Goal: Task Accomplishment & Management: Complete application form

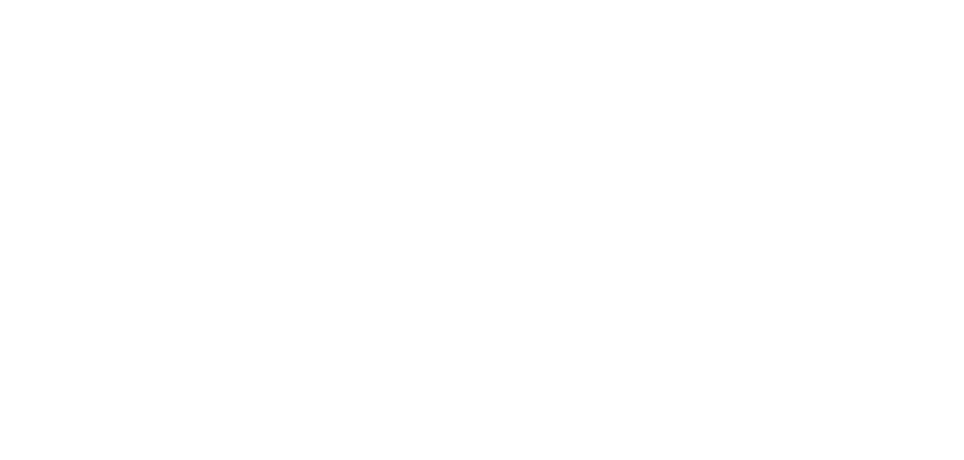
drag, startPoint x: 255, startPoint y: 325, endPoint x: 293, endPoint y: 377, distance: 64.0
click at [0, 0] on html at bounding box center [0, 0] width 0 height 0
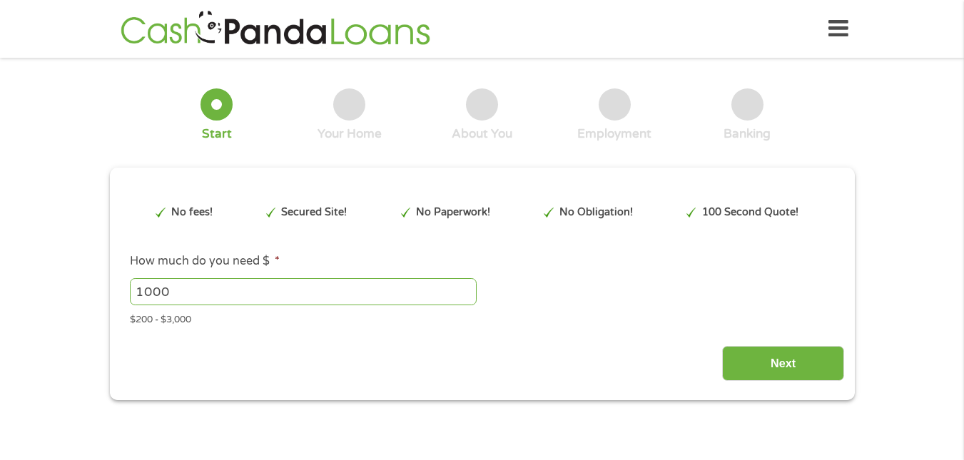
type input "EAIaIQobChMI_qec1NqPkAMVOEhHAR3rYyObEAAYAyAAEgKORfD_BwE"
click at [196, 295] on input "1000" at bounding box center [303, 291] width 347 height 27
click at [466, 288] on input "1001" at bounding box center [303, 291] width 347 height 27
click at [466, 288] on input "1002" at bounding box center [303, 291] width 347 height 27
click at [466, 288] on input "1008" at bounding box center [303, 291] width 347 height 27
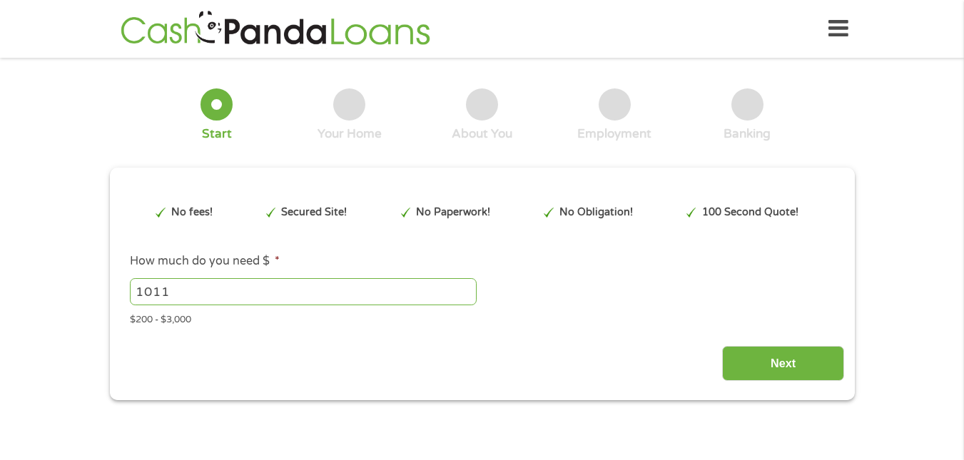
click at [467, 288] on input "1011" at bounding box center [303, 291] width 347 height 27
click at [234, 289] on input "1011" at bounding box center [303, 291] width 347 height 27
type input "1700"
click at [791, 375] on input "Next" at bounding box center [783, 363] width 122 height 35
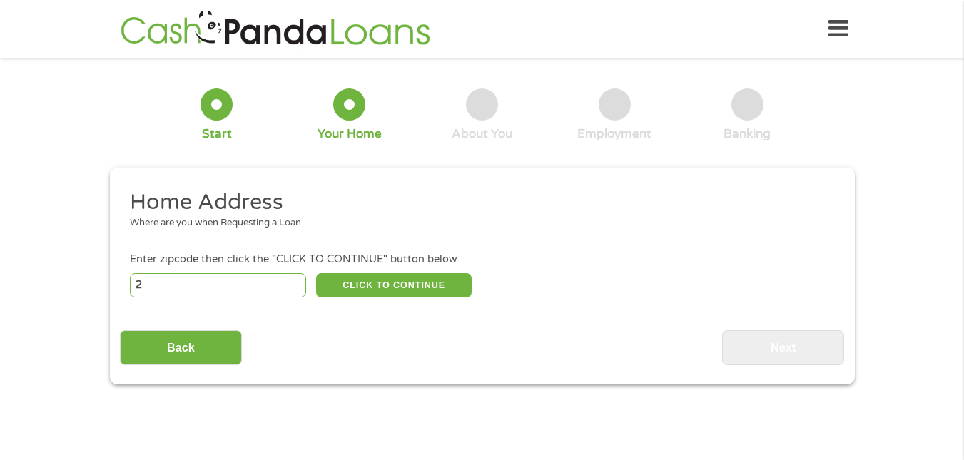
type input "2"
click at [293, 280] on input "2" at bounding box center [218, 285] width 176 height 24
type input "03431"
click at [402, 292] on button "CLICK TO CONTINUE" at bounding box center [394, 285] width 156 height 24
type input "03431"
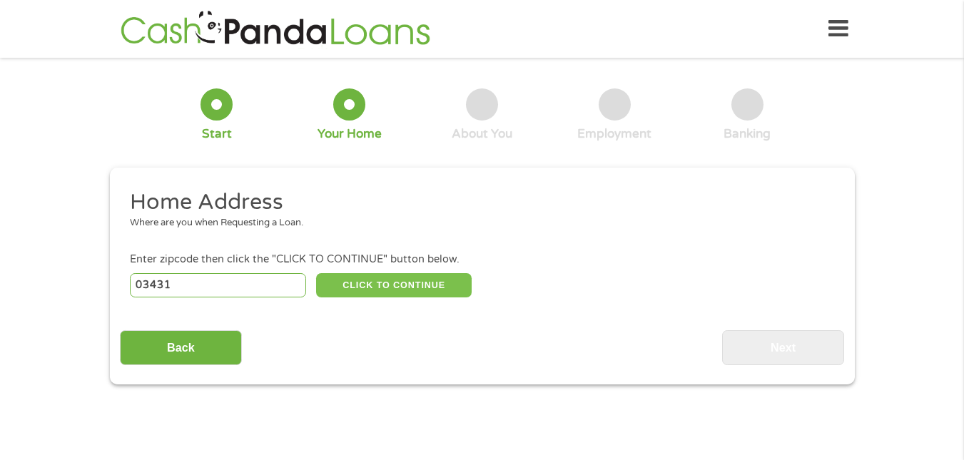
type input "[PERSON_NAME]"
select select "[US_STATE]"
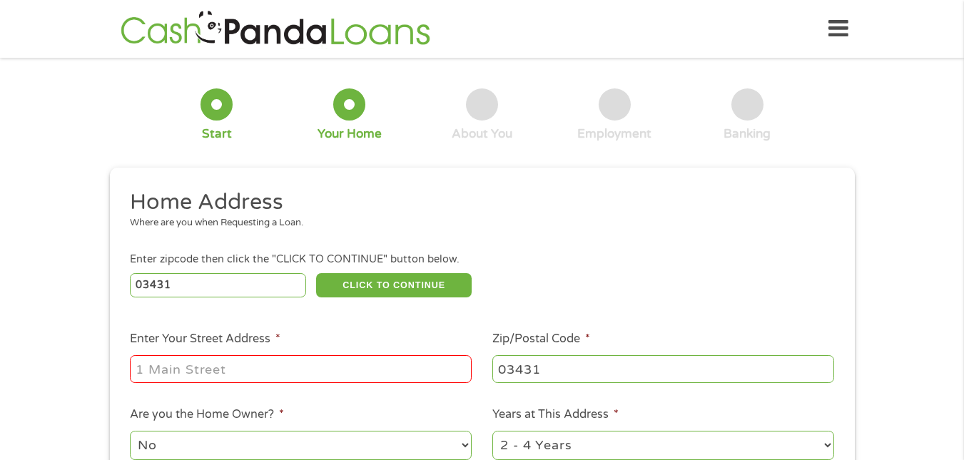
click at [340, 373] on input "Enter Your Street Address *" at bounding box center [301, 368] width 342 height 27
type input "[STREET_ADDRESS]"
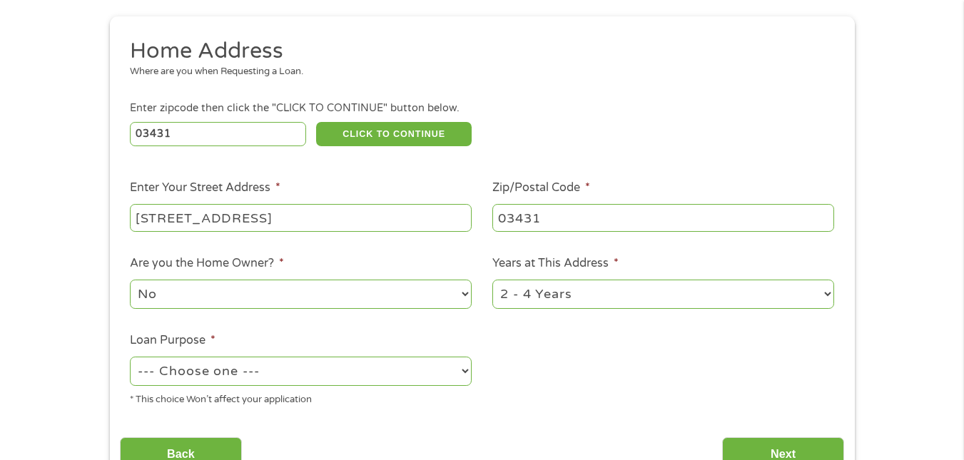
scroll to position [152, 0]
click at [465, 367] on select "--- Choose one --- Pay Bills Debt Consolidation Home Improvement Major Purchase…" at bounding box center [301, 370] width 342 height 29
select select "other"
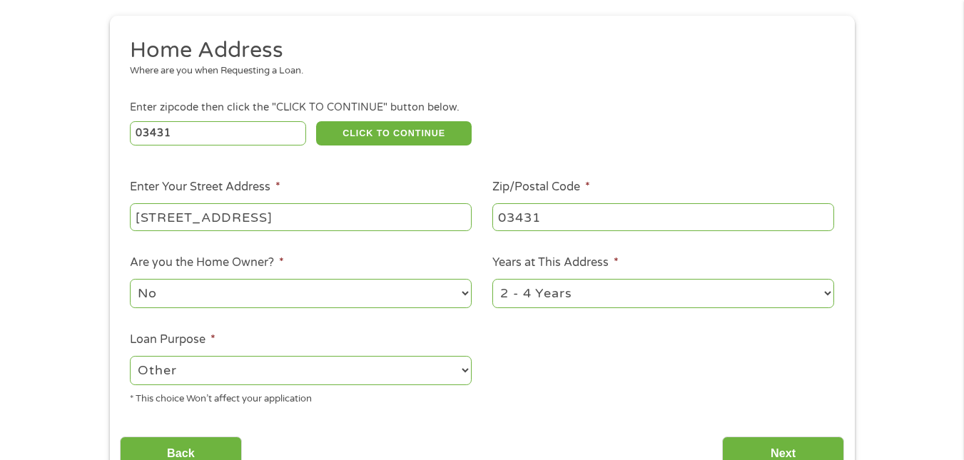
click at [130, 356] on select "--- Choose one --- Pay Bills Debt Consolidation Home Improvement Major Purchase…" at bounding box center [301, 370] width 342 height 29
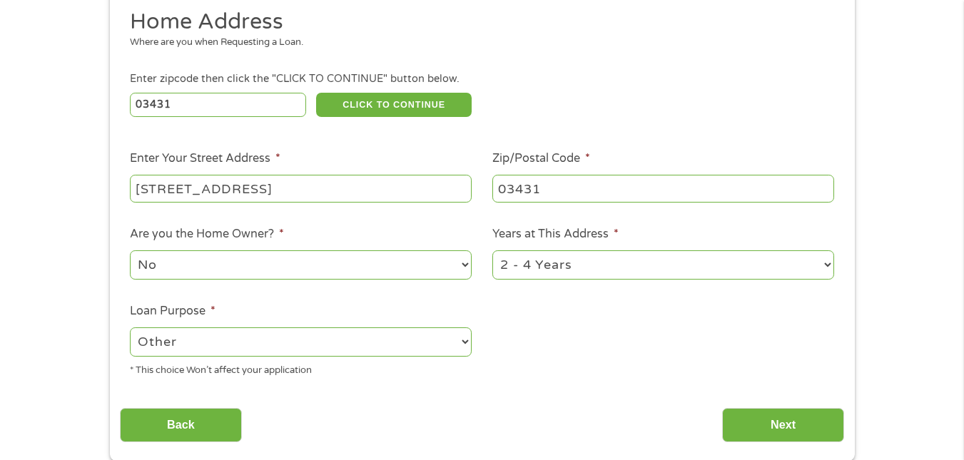
scroll to position [210, 0]
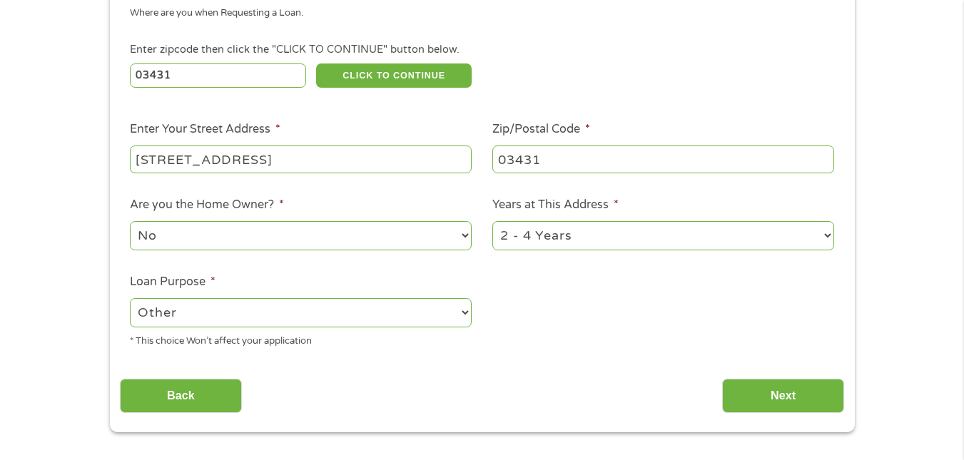
click at [830, 236] on select "1 Year or less 1 - 2 Years 2 - 4 Years Over 4 Years" at bounding box center [663, 235] width 342 height 29
select select "24months"
click at [492, 221] on select "1 Year or less 1 - 2 Years 2 - 4 Years Over 4 Years" at bounding box center [663, 235] width 342 height 29
click at [783, 393] on input "Next" at bounding box center [783, 396] width 122 height 35
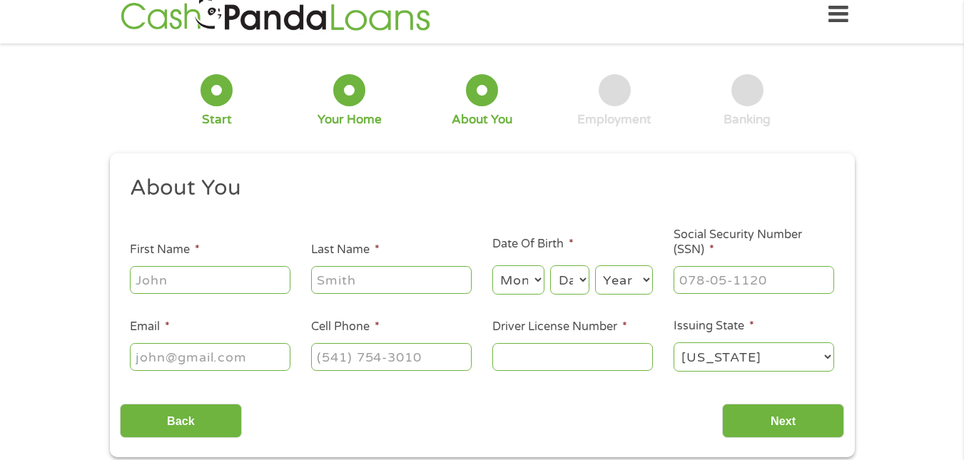
scroll to position [0, 0]
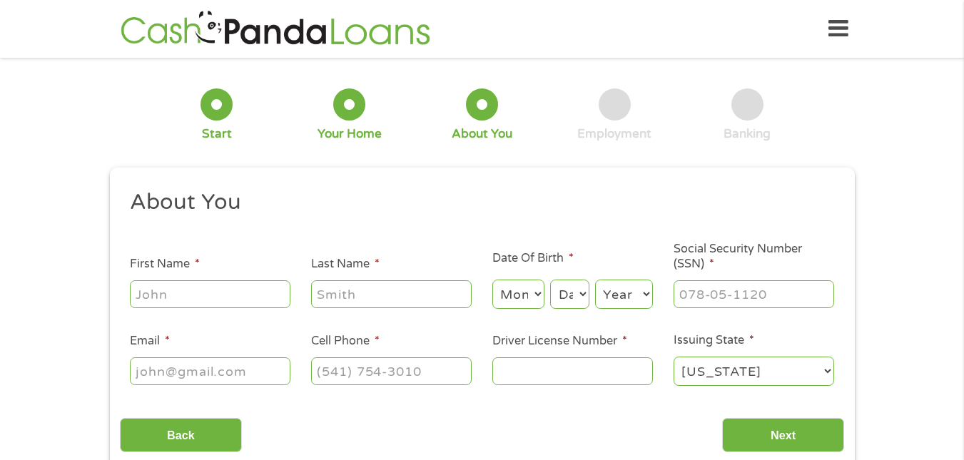
click at [175, 295] on input "First Name *" at bounding box center [210, 293] width 161 height 27
type input "[PERSON_NAME]"
type input "[EMAIL_ADDRESS][DOMAIN_NAME]"
type input "[PHONE_NUMBER]"
click at [335, 286] on input "Last Name *" at bounding box center [391, 293] width 161 height 27
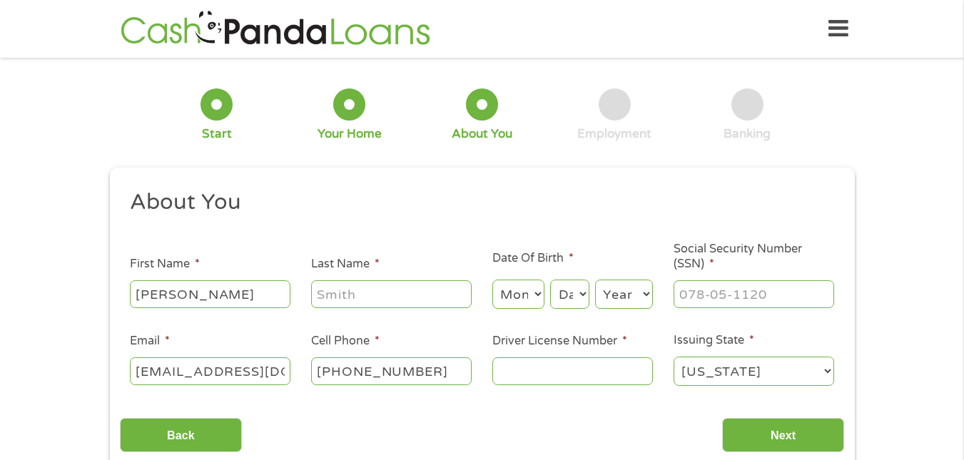
type input "[PERSON_NAME]"
select select "1"
select select "12"
select select "1945"
click at [731, 284] on input "___-__-____" at bounding box center [754, 293] width 161 height 27
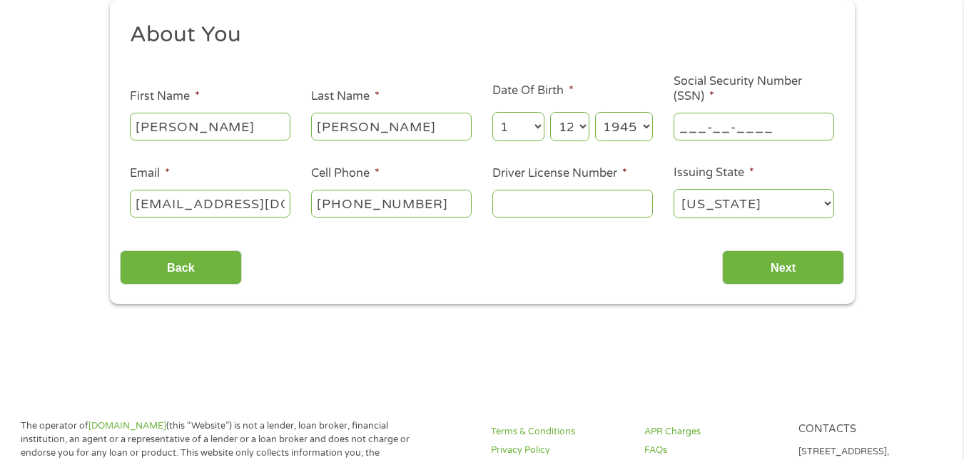
scroll to position [143, 0]
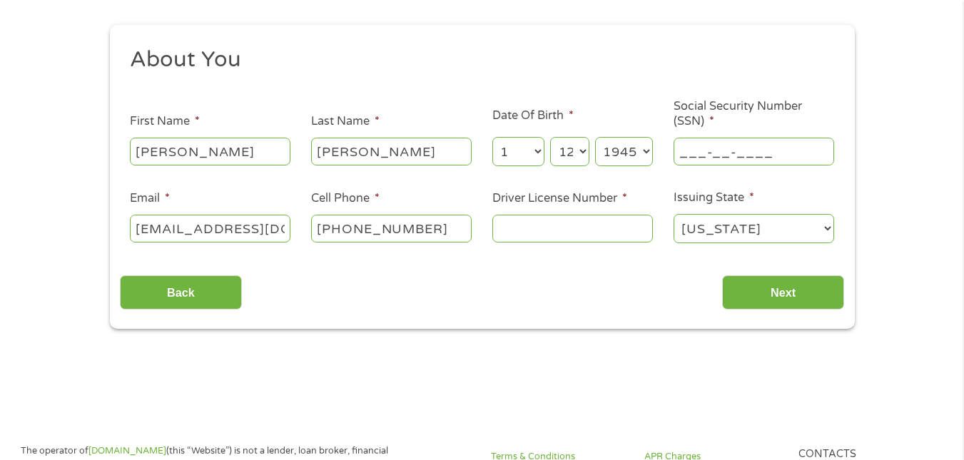
click at [691, 155] on input "___-__-____" at bounding box center [754, 151] width 161 height 27
click at [689, 150] on input "_58-5_-____" at bounding box center [754, 151] width 161 height 27
click at [717, 151] on input "585-__-____" at bounding box center [754, 151] width 161 height 27
click at [742, 151] on input "585-_1-0056" at bounding box center [754, 151] width 161 height 27
click at [753, 152] on input "[PHONE_NUMBER]__" at bounding box center [754, 151] width 161 height 27
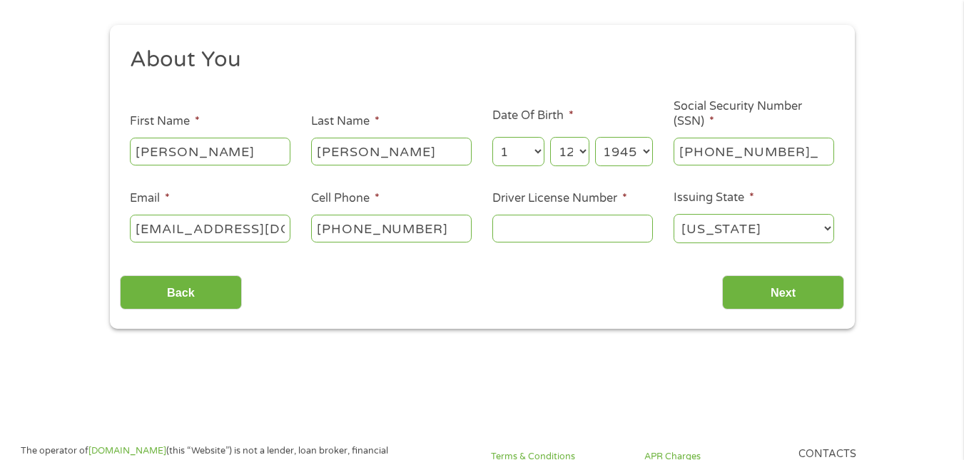
type input "585-10-0560"
click at [549, 220] on input "Driver License Number *" at bounding box center [572, 228] width 161 height 27
click at [548, 228] on input "Driver License Number *" at bounding box center [572, 228] width 161 height 27
click at [547, 231] on input "Driver License Number *" at bounding box center [572, 228] width 161 height 27
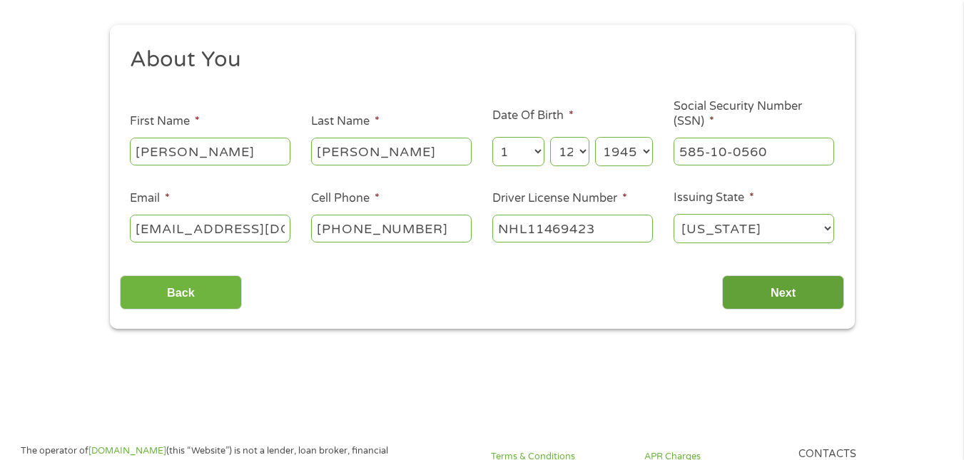
type input "NHL11469423"
click at [762, 294] on input "Next" at bounding box center [783, 292] width 122 height 35
click at [810, 290] on input "Next" at bounding box center [783, 292] width 122 height 35
click at [790, 297] on input "Next" at bounding box center [783, 292] width 122 height 35
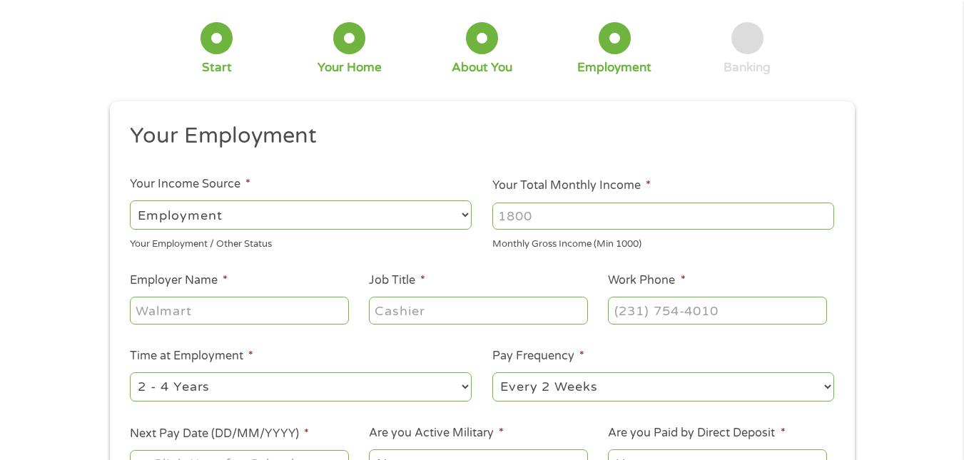
scroll to position [95, 0]
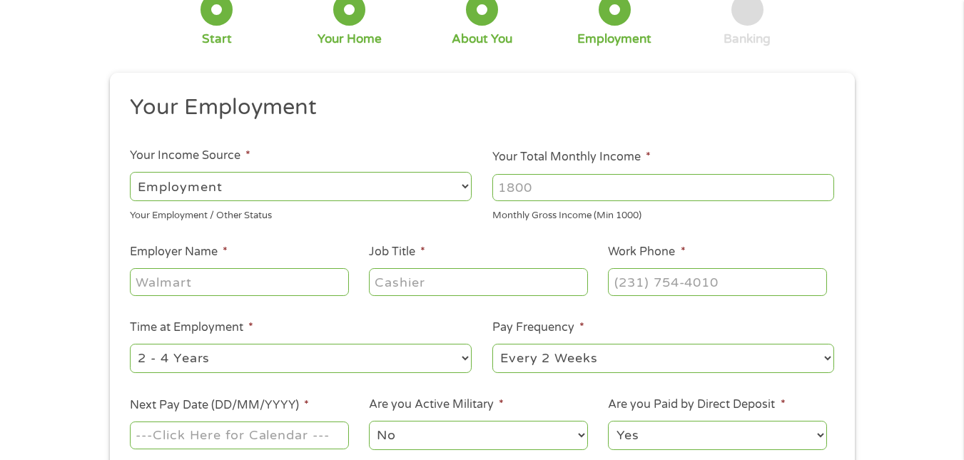
click at [467, 183] on select "--- Choose one --- Employment [DEMOGRAPHIC_DATA] Benefits" at bounding box center [301, 186] width 342 height 29
click at [130, 172] on select "--- Choose one --- Employment [DEMOGRAPHIC_DATA] Benefits" at bounding box center [301, 186] width 342 height 29
click at [248, 180] on select "--- Choose one --- Employment [DEMOGRAPHIC_DATA] Benefits" at bounding box center [301, 186] width 342 height 29
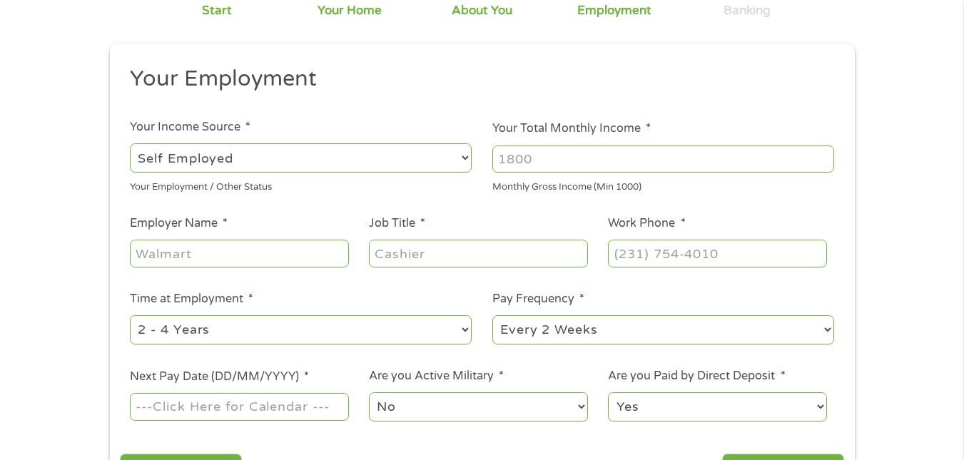
scroll to position [120, 0]
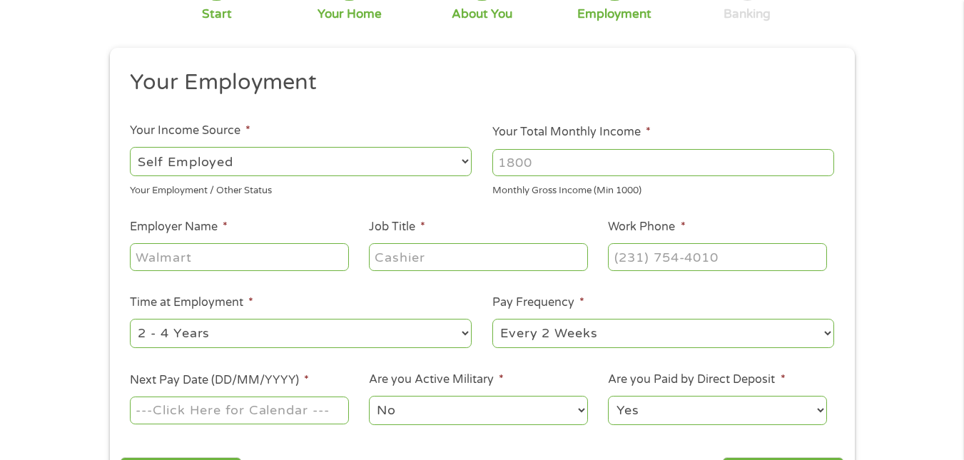
click at [462, 158] on select "--- Choose one --- Employment [DEMOGRAPHIC_DATA] Benefits" at bounding box center [301, 161] width 342 height 29
select select "benefits"
click at [130, 147] on select "--- Choose one --- Employment [DEMOGRAPHIC_DATA] Benefits" at bounding box center [301, 161] width 342 height 29
type input "Other"
type input "[PHONE_NUMBER]"
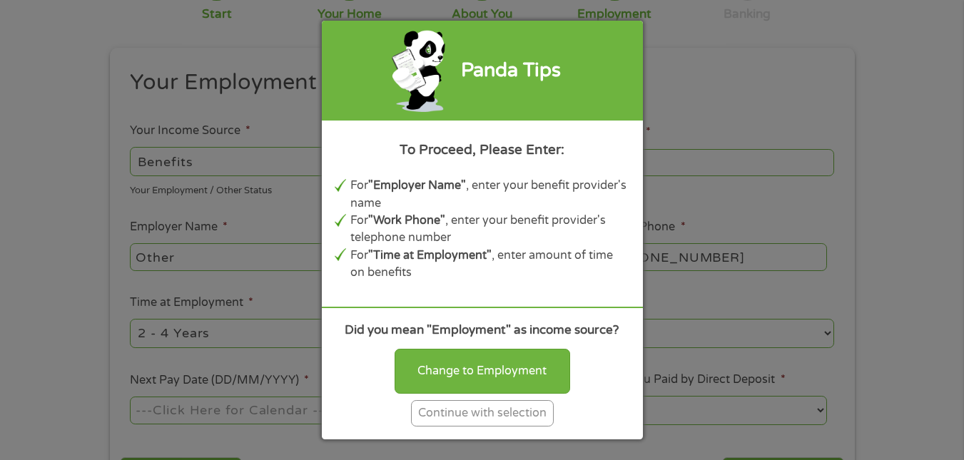
click at [672, 298] on div "Panda Tips To Proceed, Please Enter: For "Employer Name" , enter your benefit p…" at bounding box center [482, 230] width 964 height 460
click at [709, 72] on div "Panda Tips To Proceed, Please Enter: For "Employer Name" , enter your benefit p…" at bounding box center [482, 230] width 964 height 460
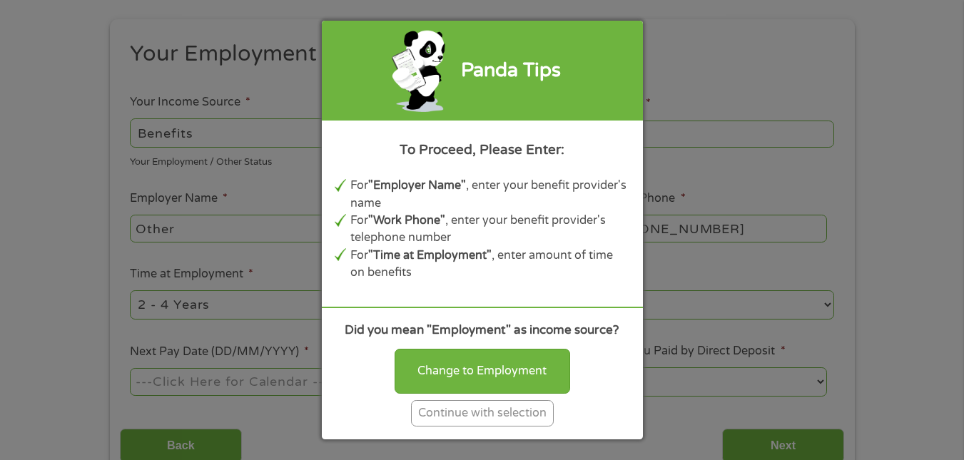
click at [473, 413] on div "Continue with selection" at bounding box center [482, 413] width 143 height 26
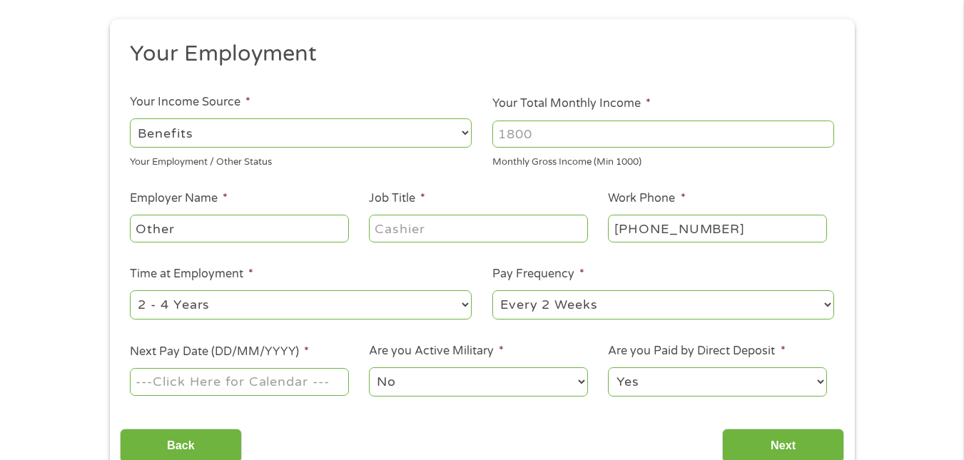
click at [248, 226] on input "Other" at bounding box center [239, 228] width 218 height 27
click at [576, 132] on input "Your Total Monthly Income *" at bounding box center [663, 134] width 342 height 27
type input "4000"
click at [189, 228] on input "Other" at bounding box center [239, 228] width 218 height 27
type input "O"
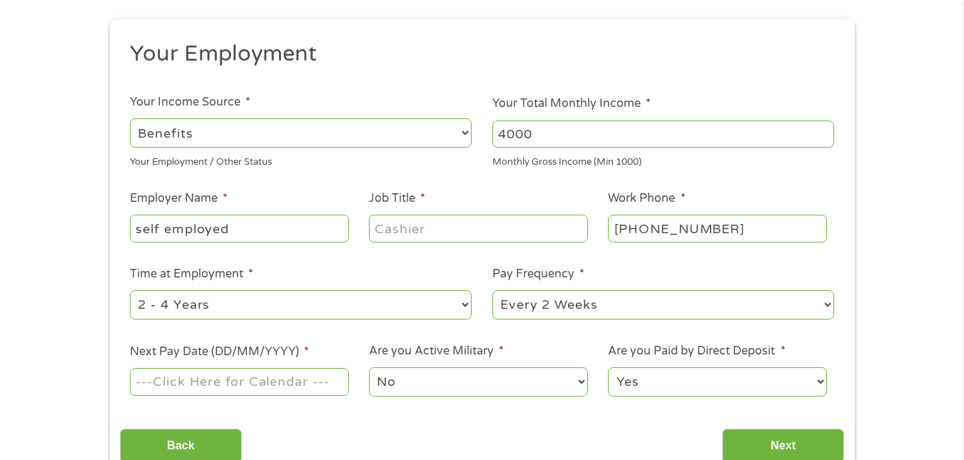
type input "self employed"
click at [445, 223] on input "Job Title *" at bounding box center [478, 228] width 218 height 27
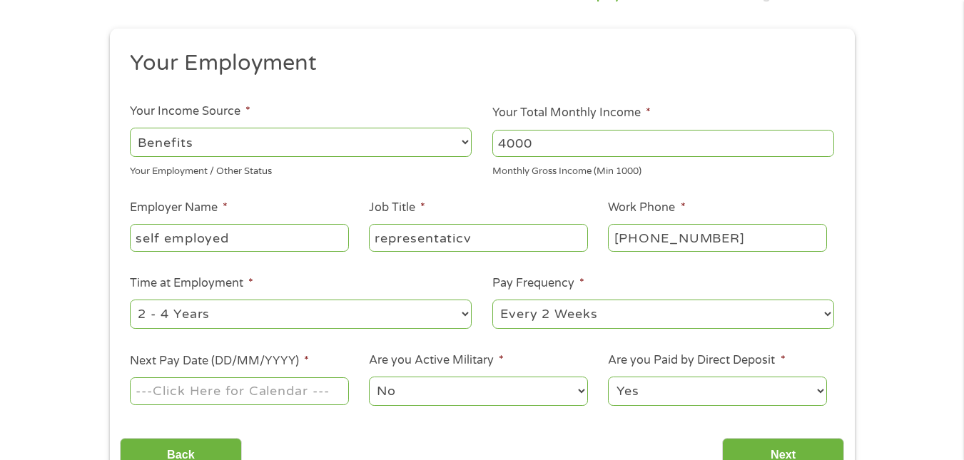
scroll to position [186, 0]
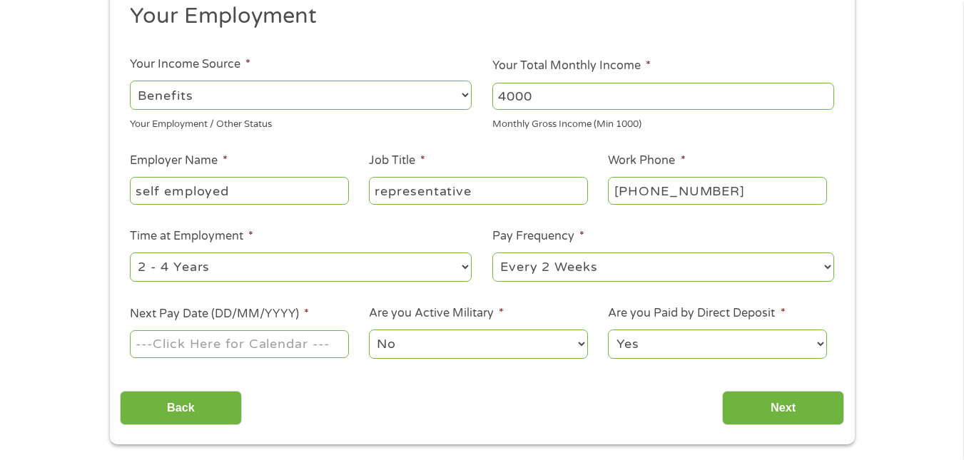
type input "representative"
click at [467, 265] on select "--- Choose one --- 1 Year or less 1 - 2 Years 2 - 4 Years Over 4 Years" at bounding box center [301, 267] width 342 height 29
select select "60months"
click at [130, 253] on select "--- Choose one --- 1 Year or less 1 - 2 Years 2 - 4 Years Over 4 Years" at bounding box center [301, 267] width 342 height 29
click at [827, 268] on select "--- Choose one --- Every 2 Weeks Every Week Monthly Semi-Monthly" at bounding box center [663, 267] width 342 height 29
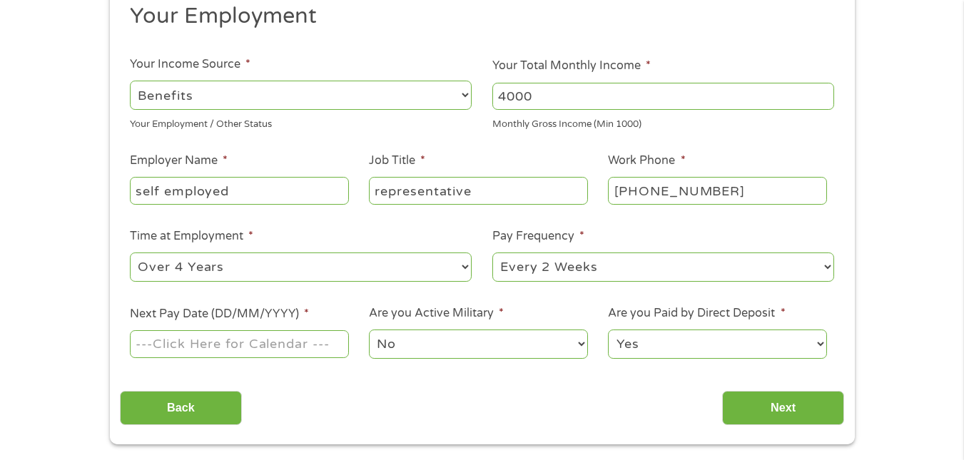
select select "monthly"
click at [492, 253] on select "--- Choose one --- Every 2 Weeks Every Week Monthly Semi-Monthly" at bounding box center [663, 267] width 342 height 29
click at [765, 417] on input "Next" at bounding box center [783, 408] width 122 height 35
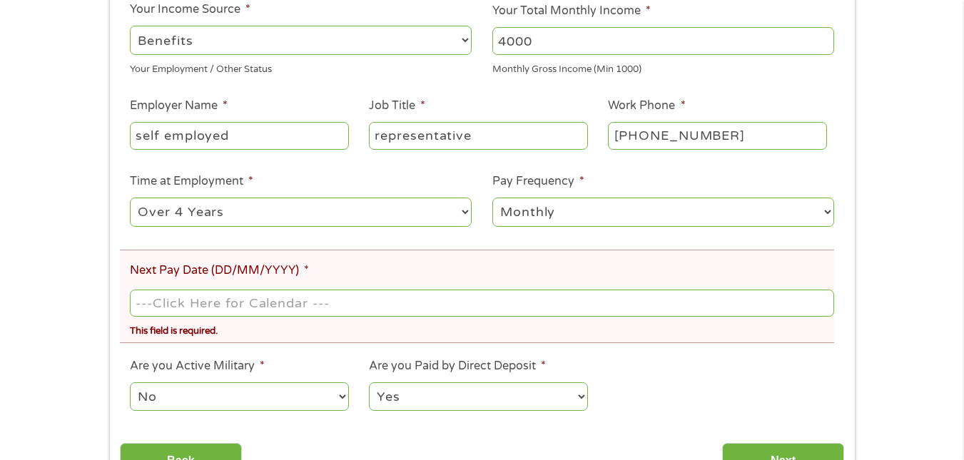
scroll to position [305, 0]
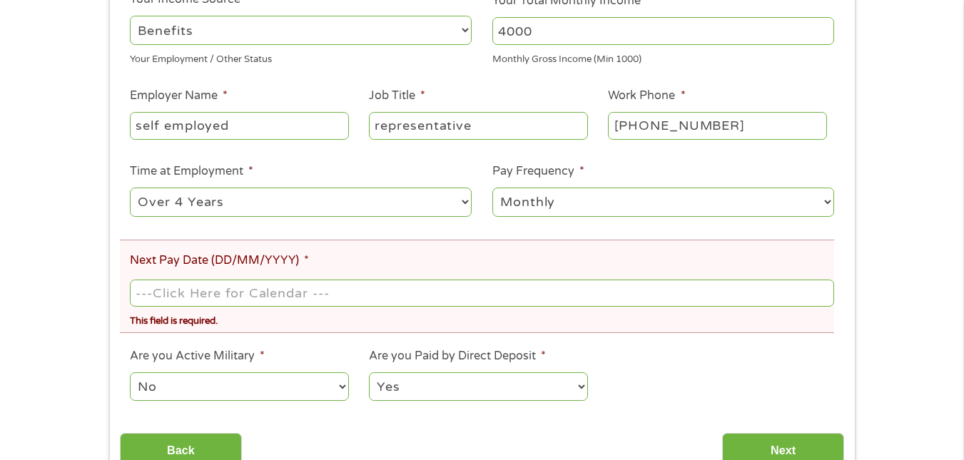
click at [338, 386] on select "No Yes" at bounding box center [239, 387] width 218 height 29
click at [422, 423] on div "Back Next" at bounding box center [482, 445] width 724 height 45
click at [582, 383] on select "Yes No" at bounding box center [478, 387] width 218 height 29
click at [369, 373] on select "Yes No" at bounding box center [478, 387] width 218 height 29
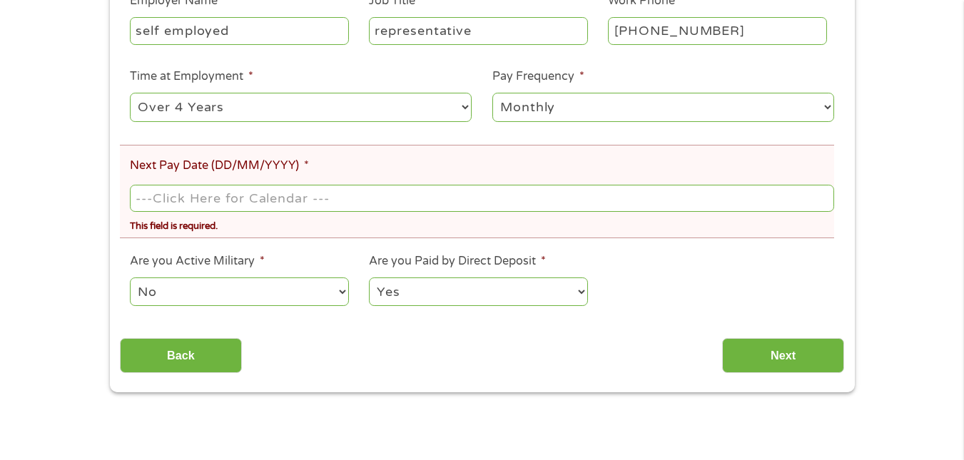
scroll to position [419, 0]
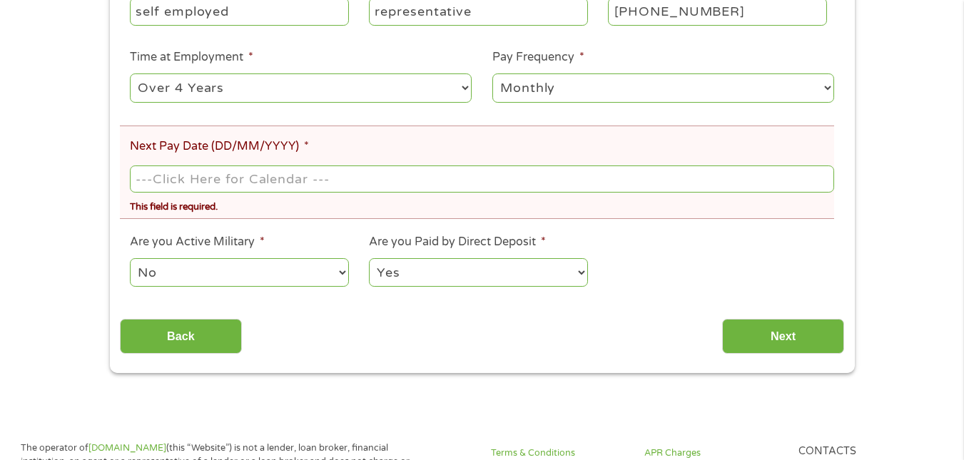
click at [234, 181] on input "Next Pay Date (DD/MM/YYYY) *" at bounding box center [482, 179] width 704 height 27
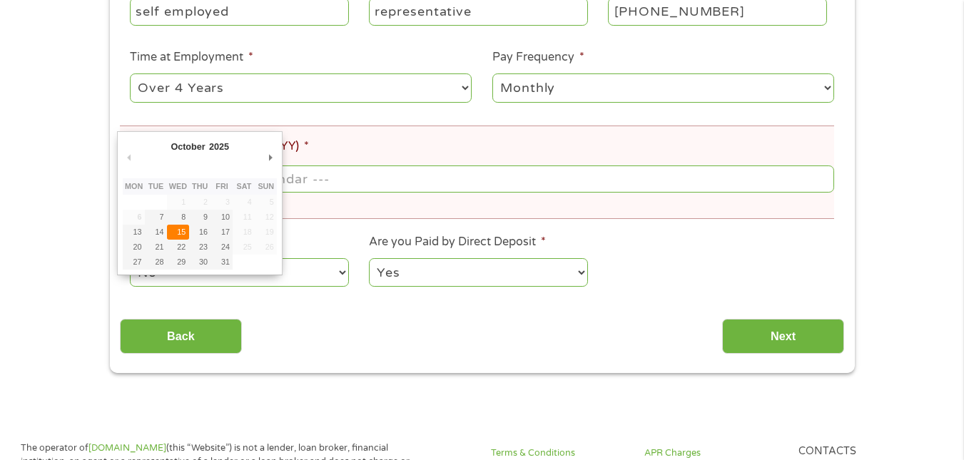
type input "[DATE]"
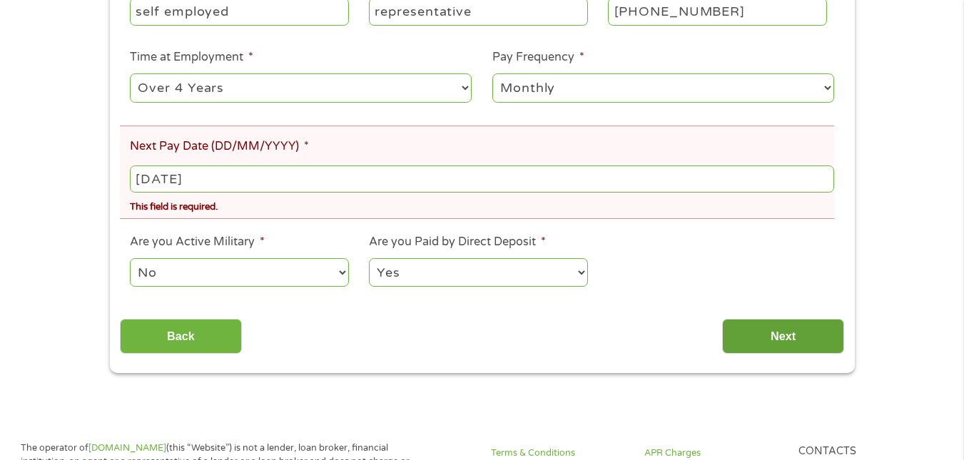
click at [794, 343] on input "Next" at bounding box center [783, 336] width 122 height 35
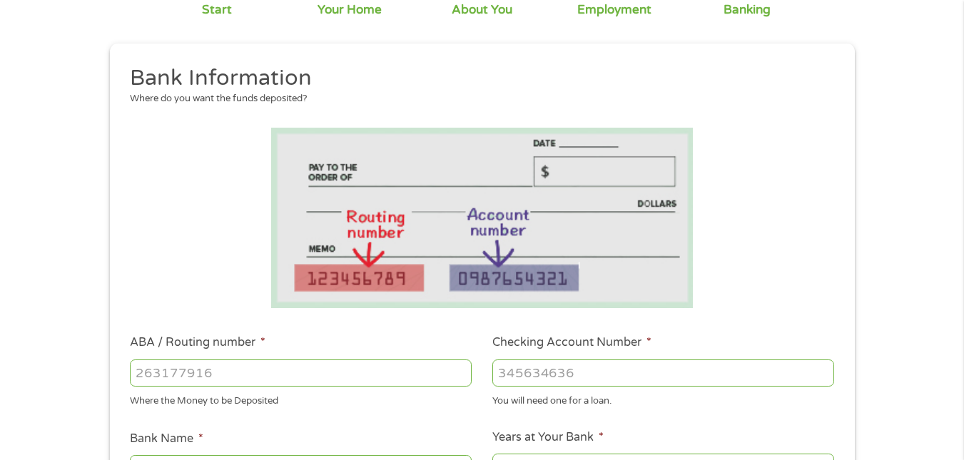
scroll to position [143, 0]
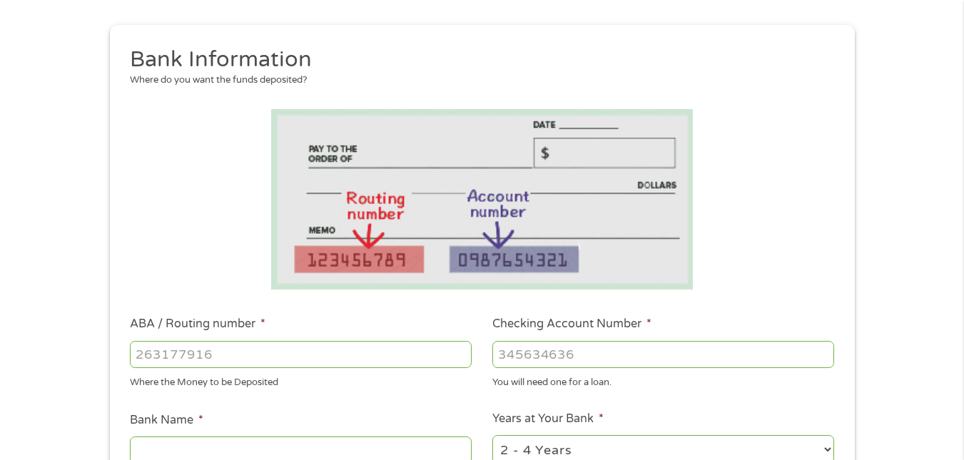
click at [247, 353] on input "ABA / Routing number *" at bounding box center [301, 354] width 342 height 27
type input "211489656"
type input "SERVICE CREDIT UNION"
type input "211489656"
click at [525, 352] on input "Checking Account Number *" at bounding box center [663, 354] width 342 height 27
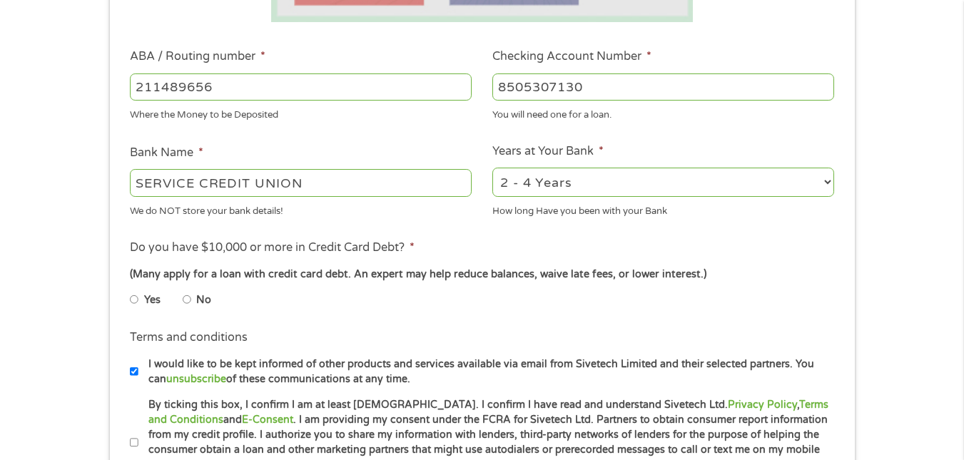
scroll to position [419, 0]
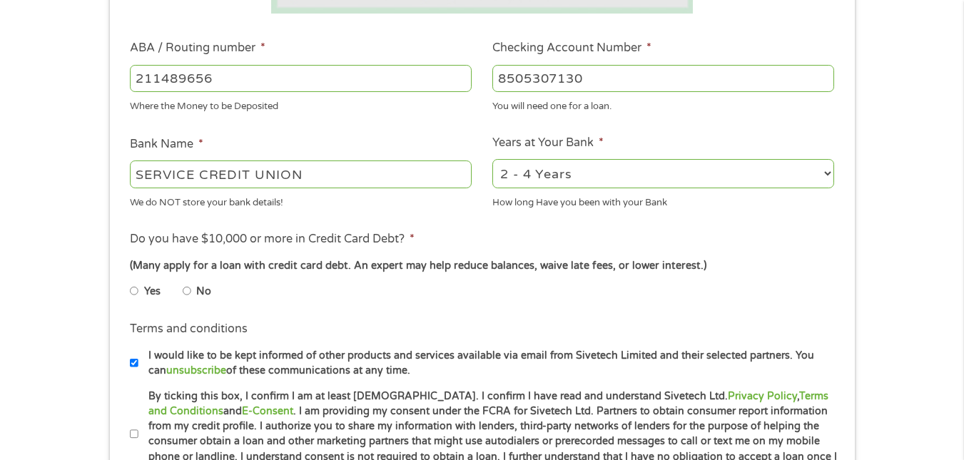
type input "8505307130"
click at [832, 166] on select "2 - 4 Years 6 - 12 Months 1 - 2 Years Over 4 Years" at bounding box center [663, 173] width 342 height 29
select select "24months"
click at [492, 159] on select "2 - 4 Years 6 - 12 Months 1 - 2 Years Over 4 Years" at bounding box center [663, 173] width 342 height 29
click at [186, 295] on input "No" at bounding box center [187, 291] width 9 height 23
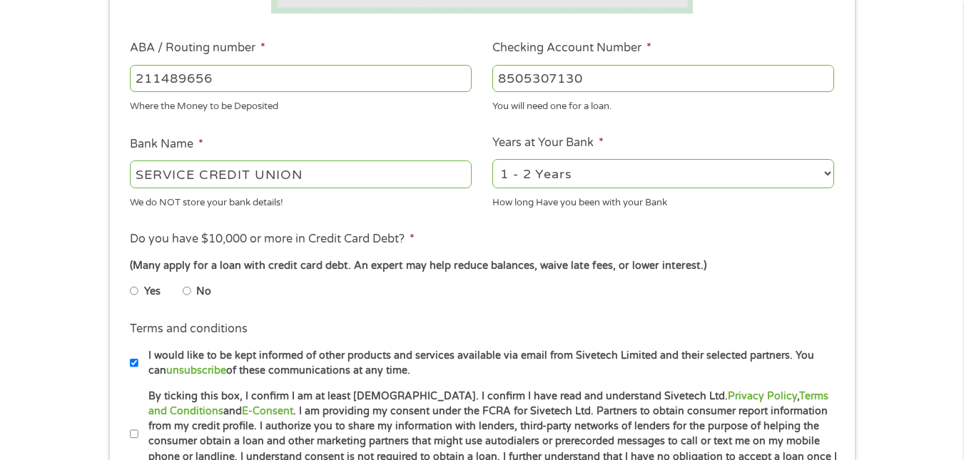
radio input "true"
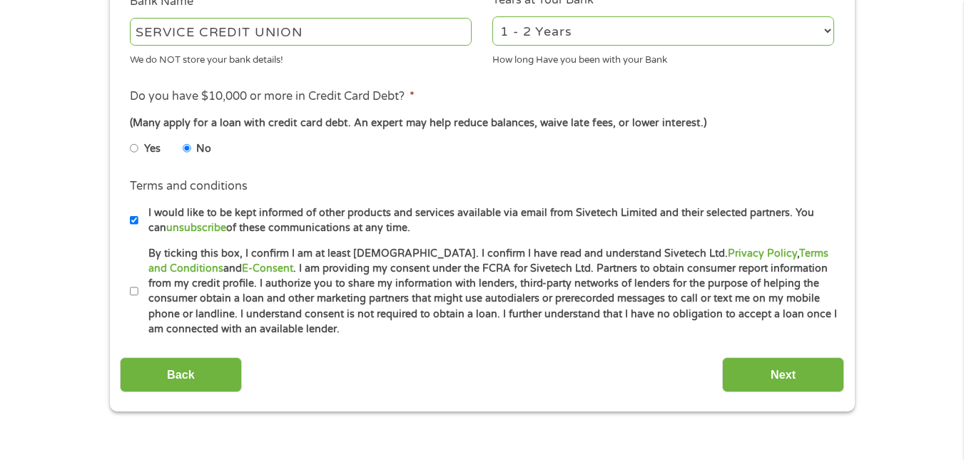
scroll to position [590, 0]
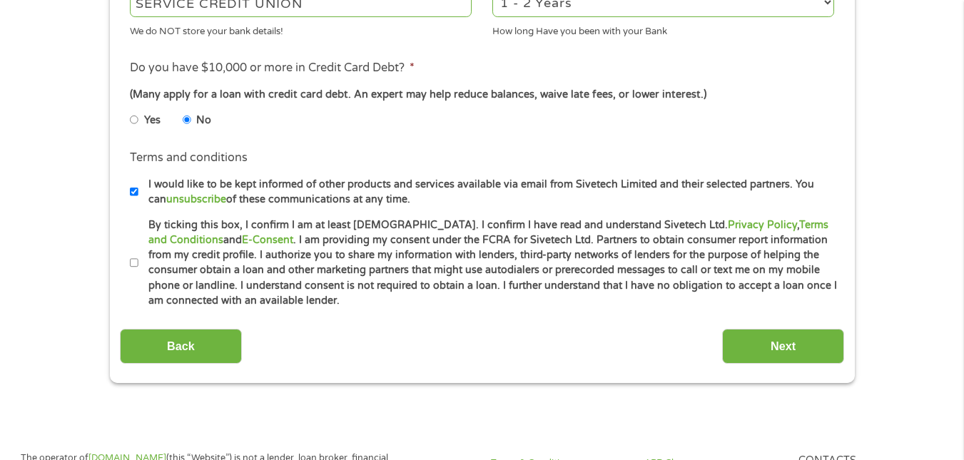
click at [134, 117] on input "Yes" at bounding box center [134, 119] width 9 height 23
radio input "true"
click at [799, 344] on input "Next" at bounding box center [783, 346] width 122 height 35
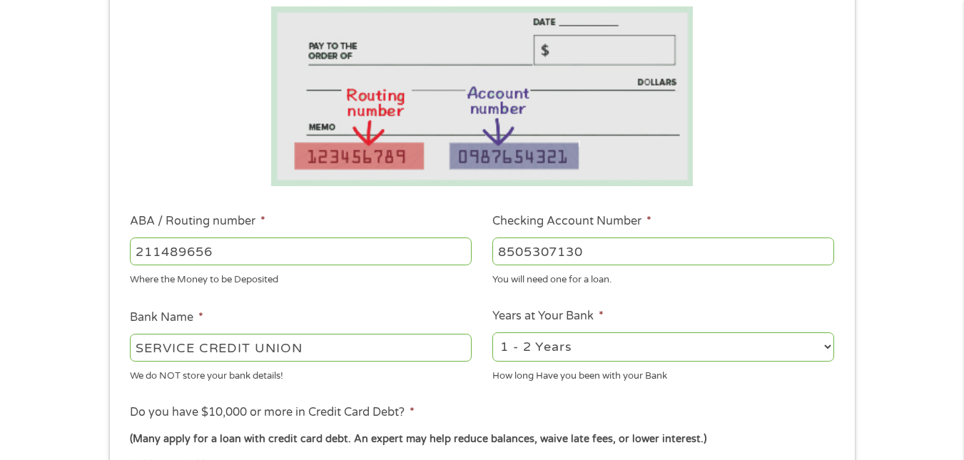
scroll to position [323, 0]
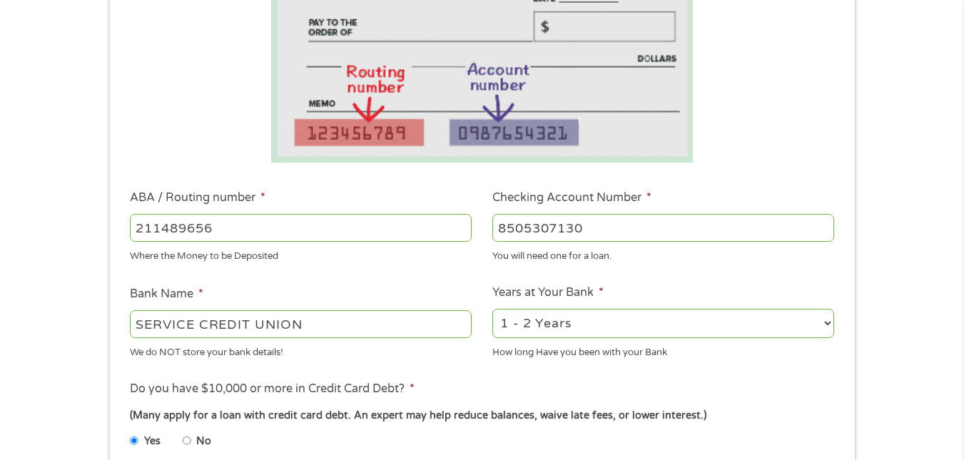
click at [519, 246] on div "You will need one for a loan." at bounding box center [663, 253] width 342 height 19
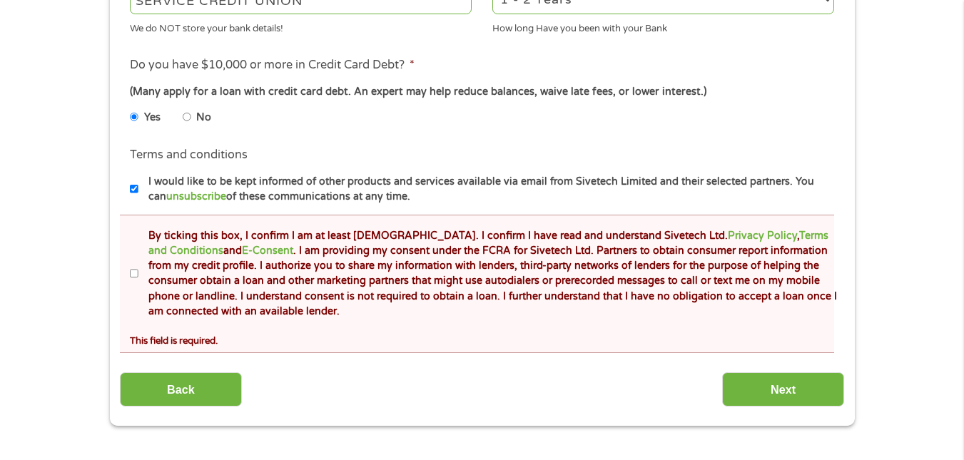
scroll to position [684, 0]
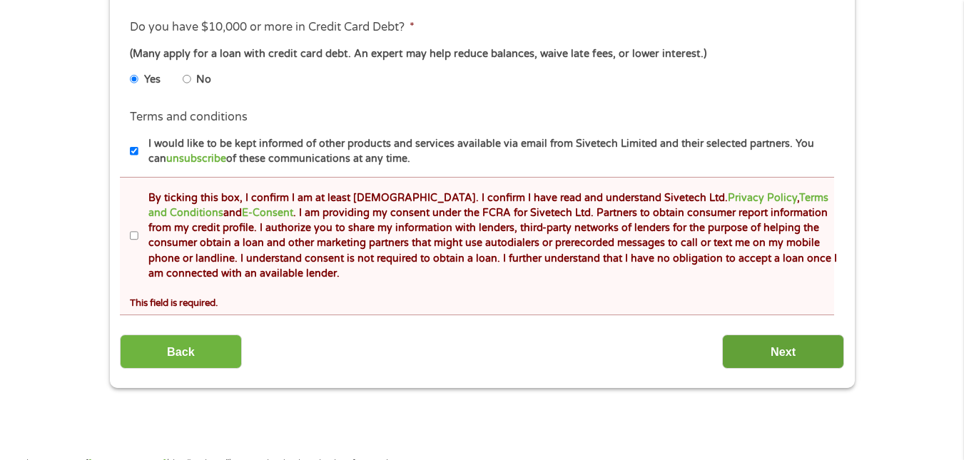
click at [770, 357] on input "Next" at bounding box center [783, 352] width 122 height 35
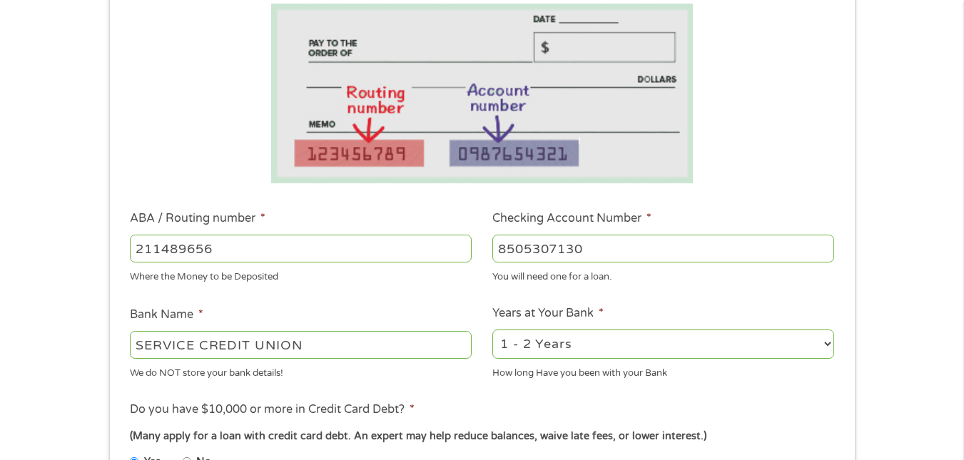
scroll to position [315, 0]
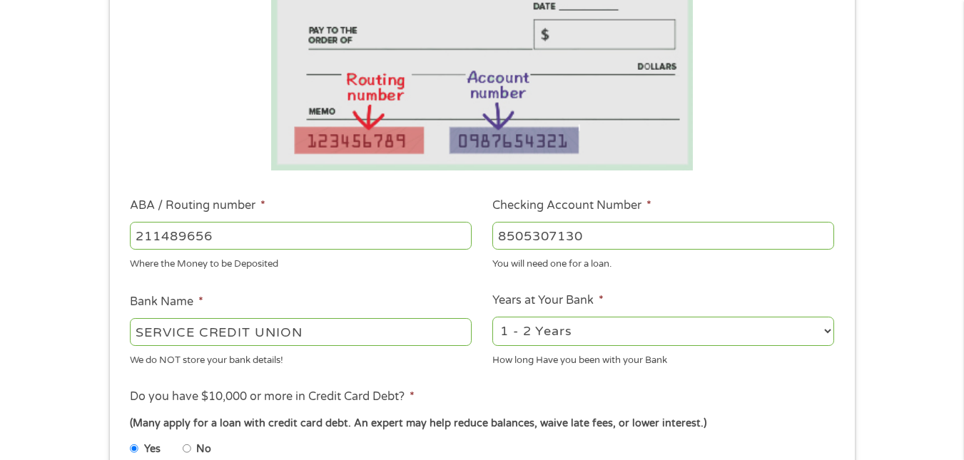
click at [754, 442] on div "Yes No" at bounding box center [482, 451] width 704 height 33
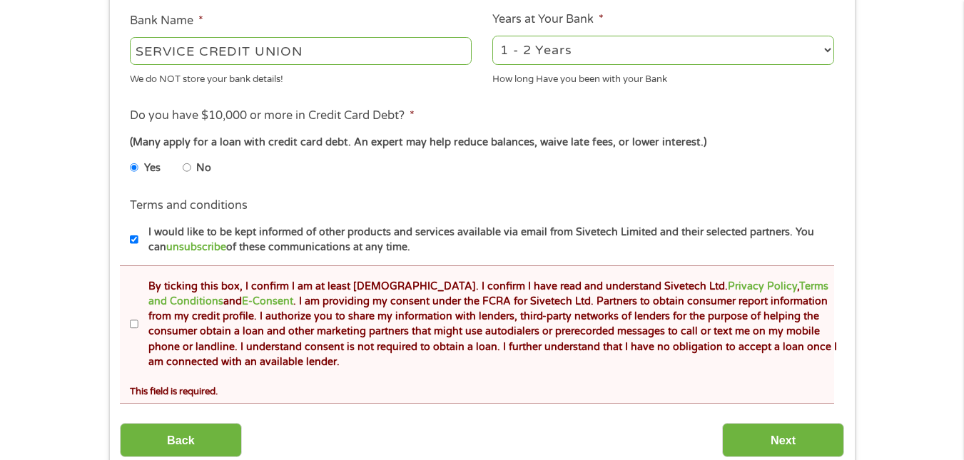
scroll to position [609, 0]
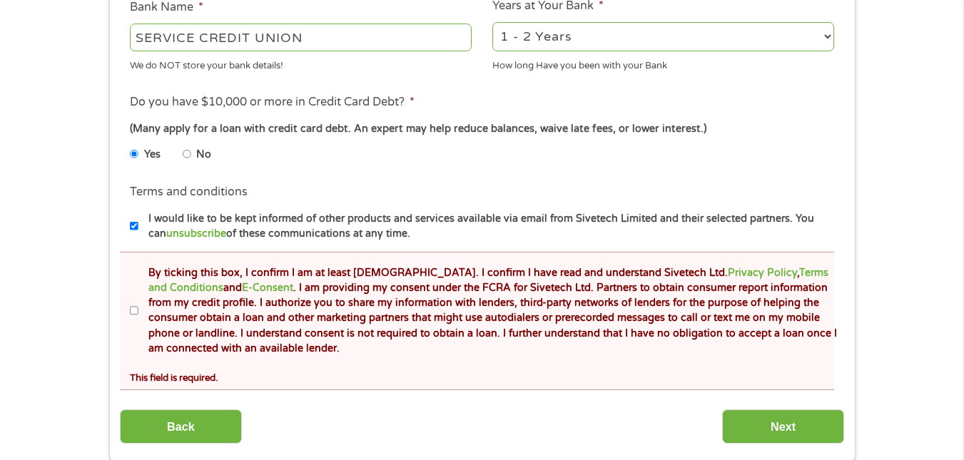
click at [135, 313] on input "By ticking this box, I confirm I am at least [DEMOGRAPHIC_DATA]. I confirm I ha…" at bounding box center [134, 311] width 9 height 23
checkbox input "true"
click at [803, 427] on input "Next" at bounding box center [783, 427] width 122 height 35
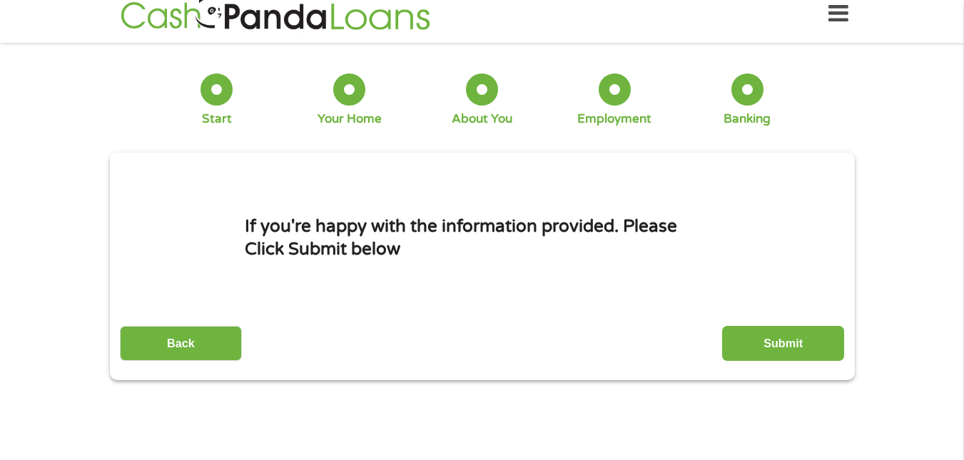
scroll to position [0, 0]
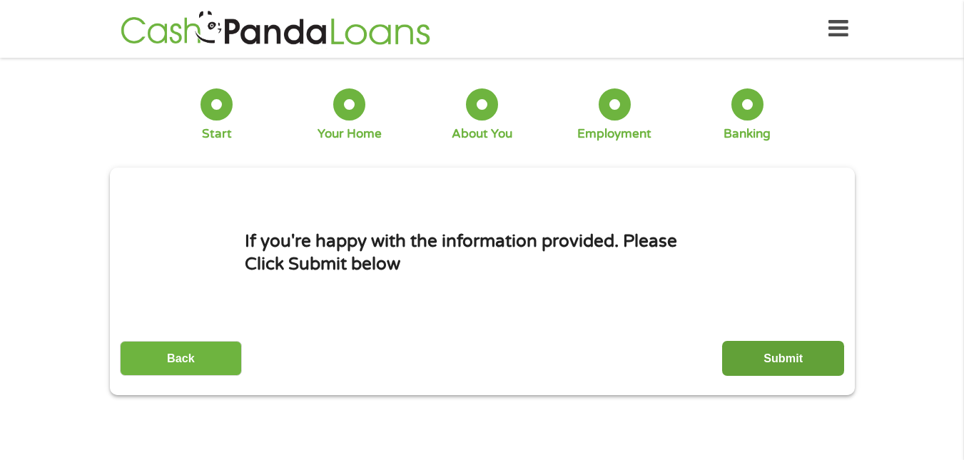
click at [769, 360] on input "Submit" at bounding box center [783, 358] width 122 height 35
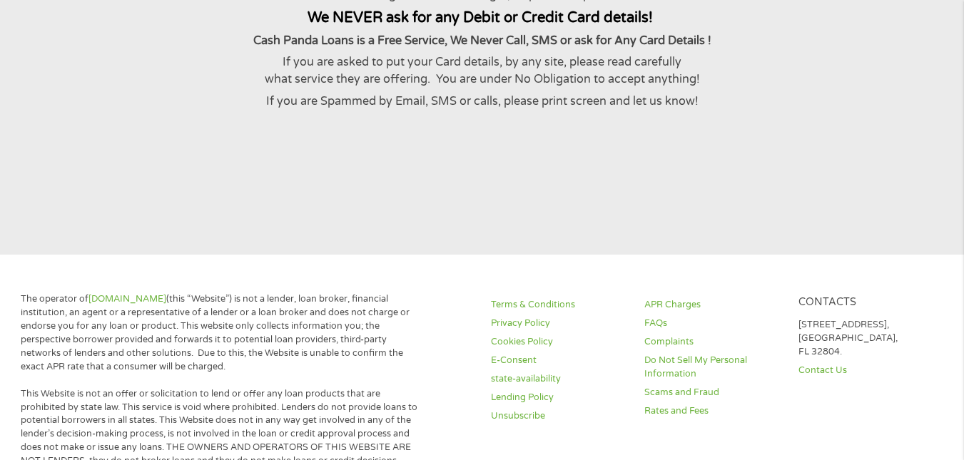
scroll to position [323, 0]
